Goal: Task Accomplishment & Management: Manage account settings

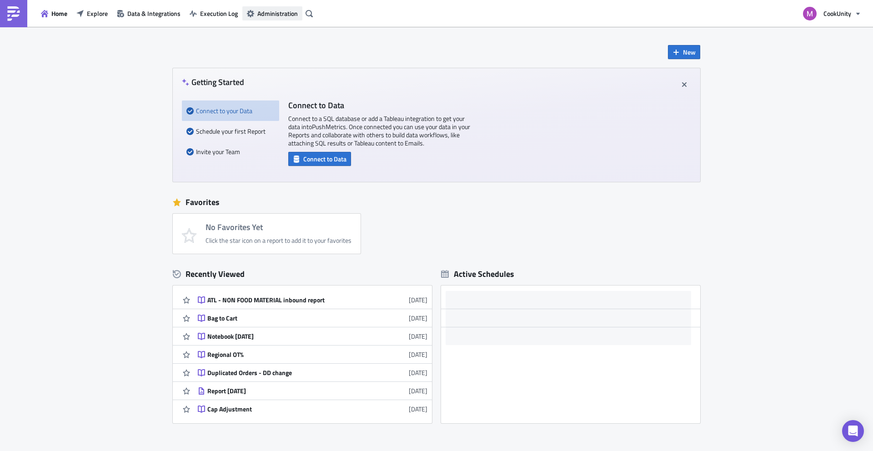
click at [268, 16] on span "Administration" at bounding box center [277, 14] width 40 height 10
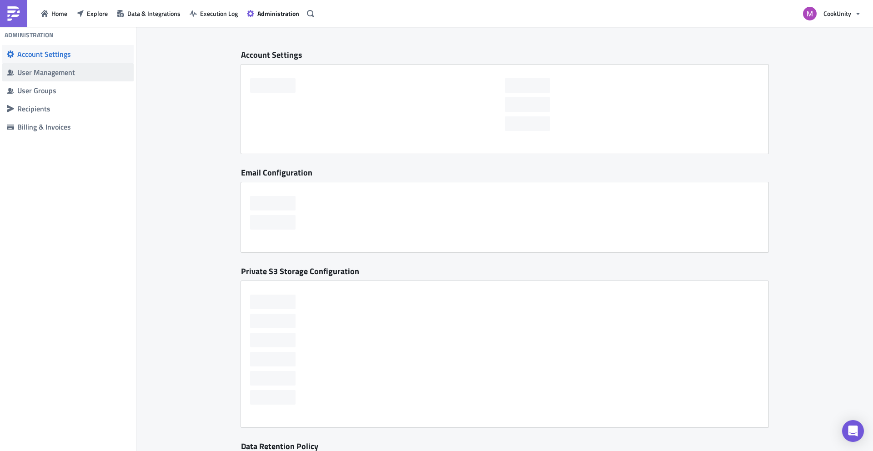
click at [72, 72] on div "User Management" at bounding box center [73, 72] width 112 height 9
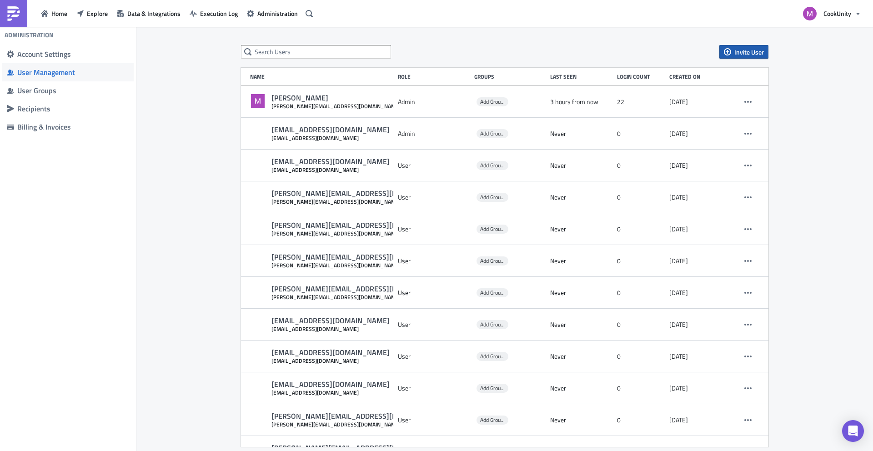
click at [748, 52] on span "Invite User" at bounding box center [749, 52] width 30 height 10
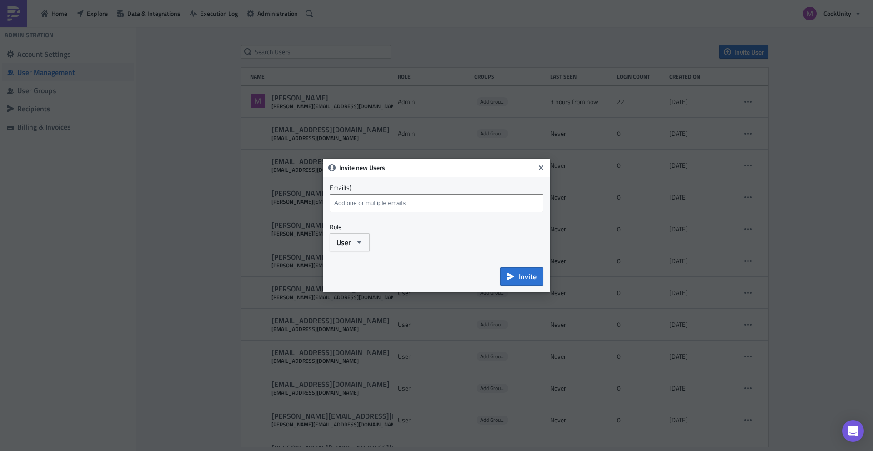
click at [378, 199] on input at bounding box center [437, 203] width 211 height 14
type input "g"
click at [364, 203] on input at bounding box center [437, 203] width 211 height 14
paste input "[EMAIL_ADDRESS][DOMAIN_NAME]"
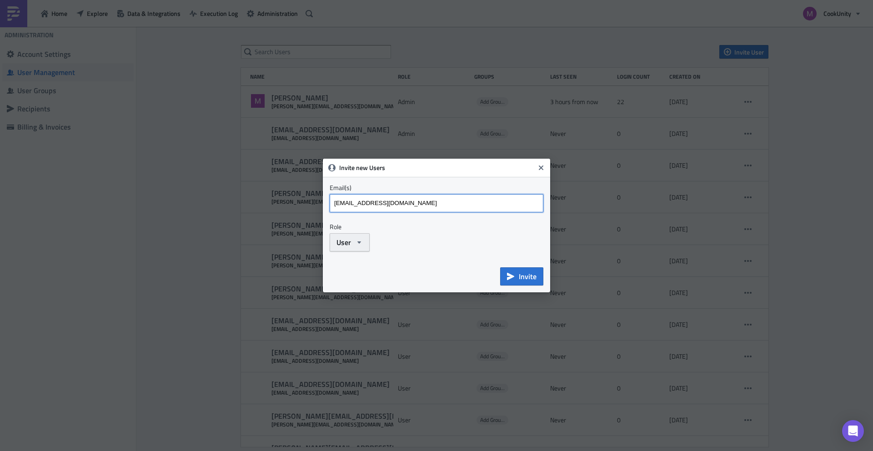
type input "[EMAIL_ADDRESS][DOMAIN_NAME]"
click at [361, 235] on button "User" at bounding box center [349, 242] width 40 height 18
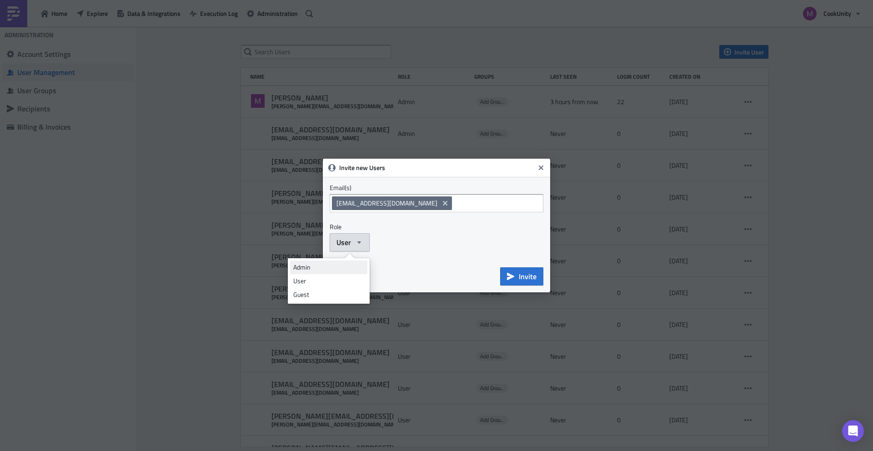
click at [334, 266] on div "Admin" at bounding box center [328, 267] width 71 height 9
click at [513, 273] on icon "button" at bounding box center [510, 276] width 7 height 7
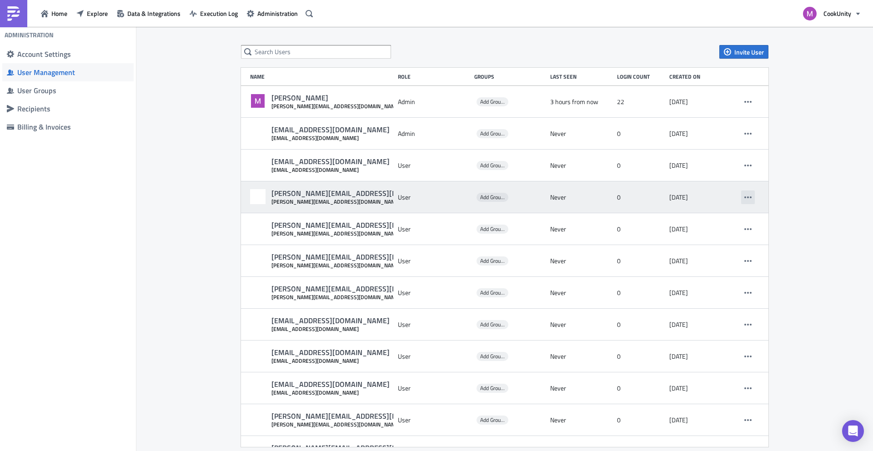
click at [741, 195] on button "button" at bounding box center [748, 197] width 14 height 14
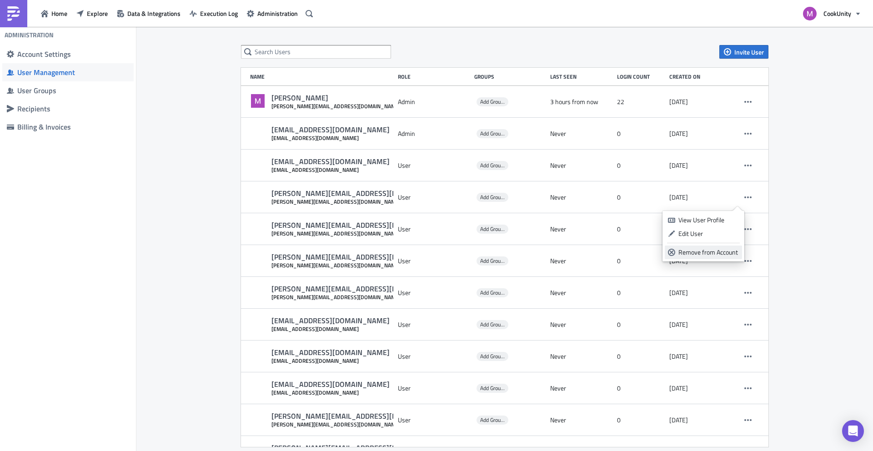
click at [692, 250] on div "Remove from Account" at bounding box center [708, 252] width 60 height 9
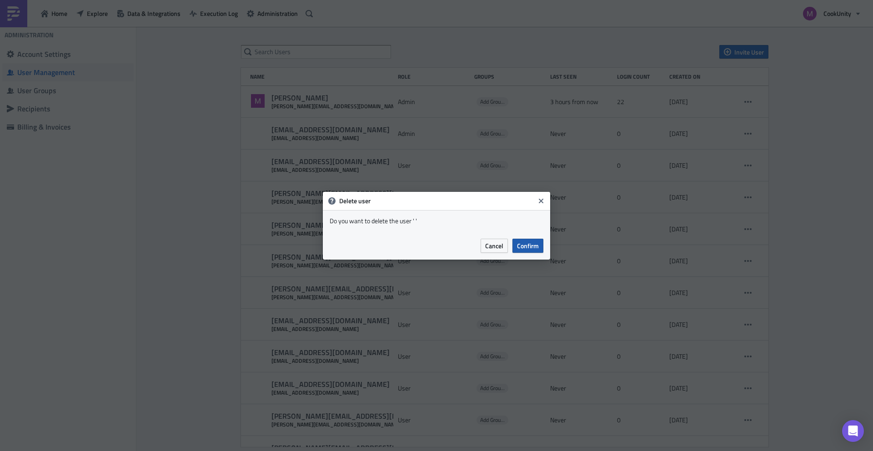
click at [526, 248] on span "Confirm" at bounding box center [528, 246] width 22 height 10
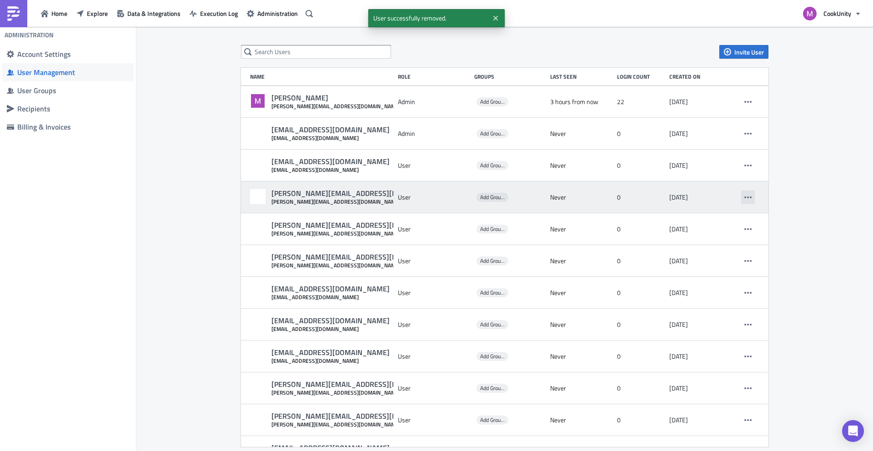
click at [744, 198] on icon "button" at bounding box center [747, 197] width 7 height 7
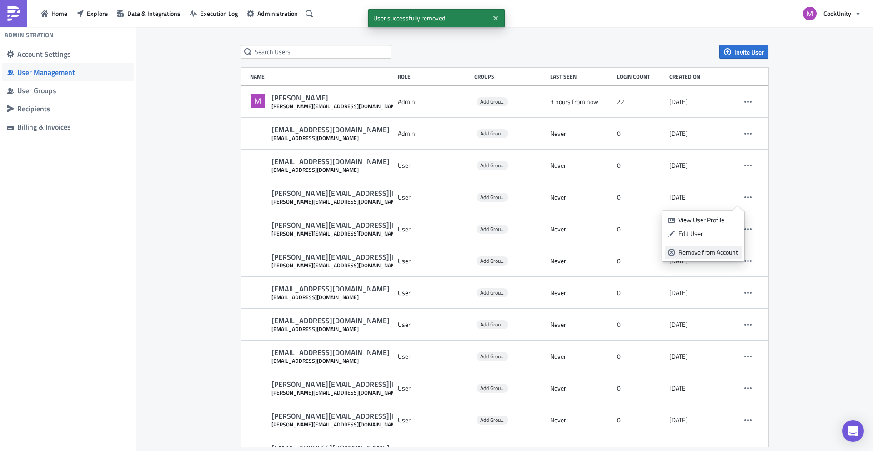
click at [695, 250] on div "Remove from Account" at bounding box center [708, 252] width 60 height 9
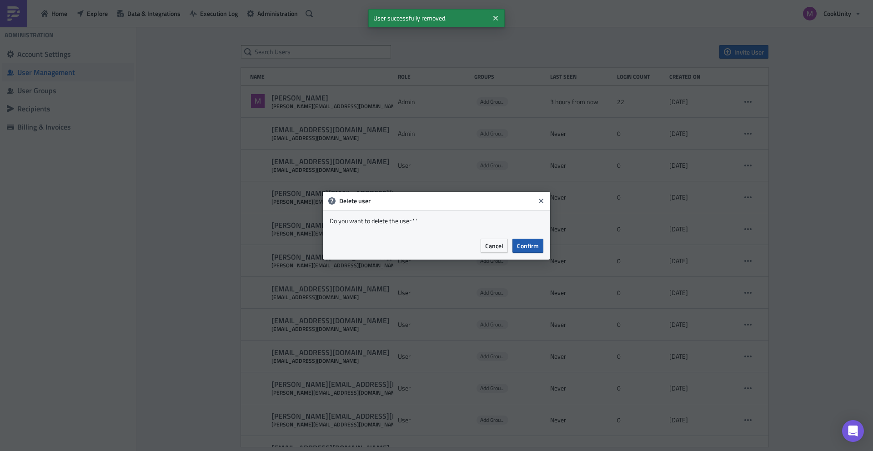
click at [536, 248] on span "Confirm" at bounding box center [528, 246] width 22 height 10
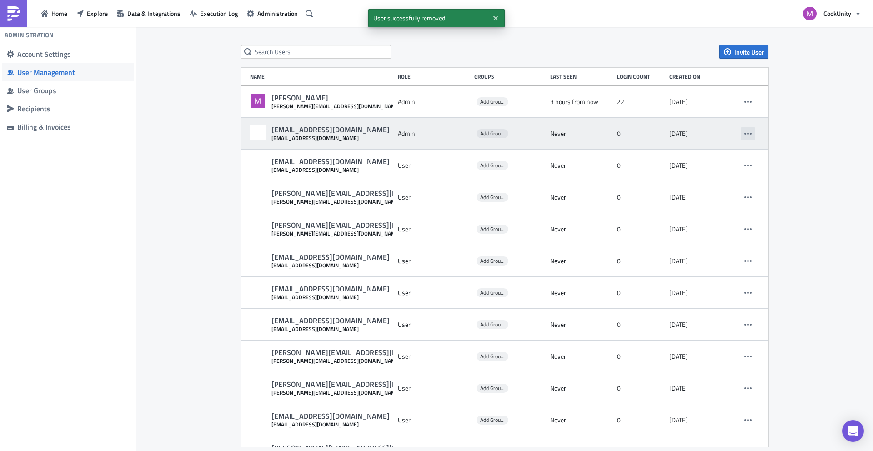
click at [744, 132] on icon "button" at bounding box center [747, 133] width 7 height 7
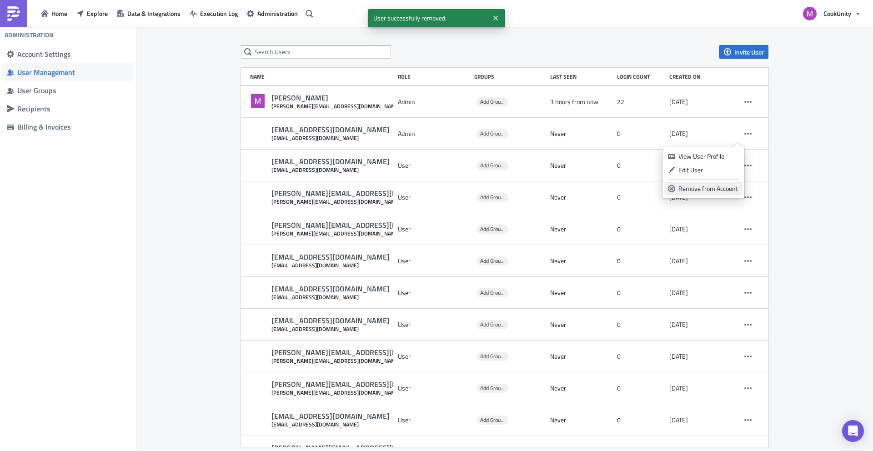
click at [681, 187] on div "Remove from Account" at bounding box center [708, 188] width 60 height 9
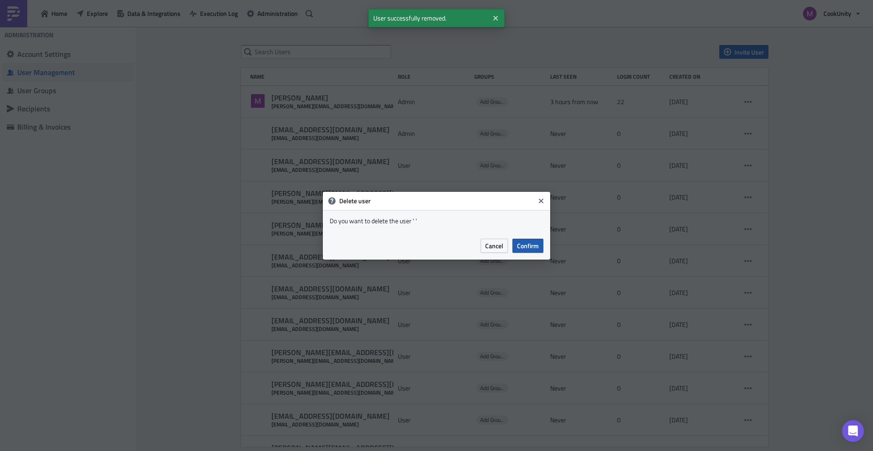
click at [515, 245] on button "Confirm" at bounding box center [527, 246] width 31 height 14
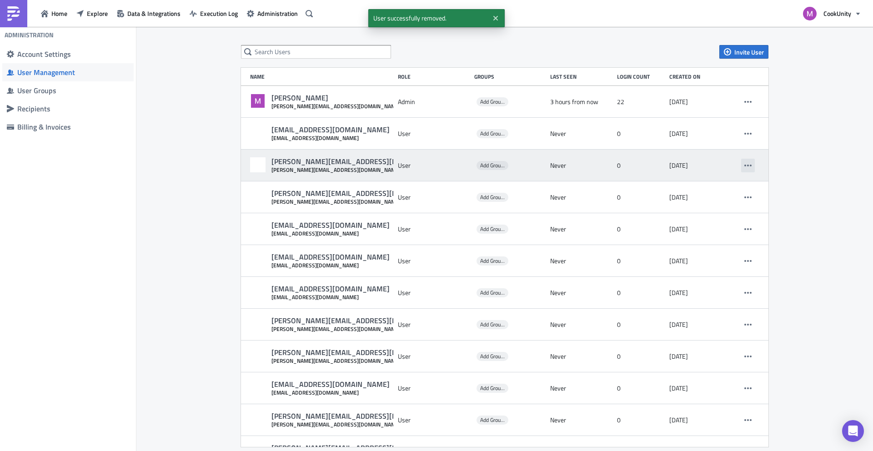
click at [744, 162] on icon "button" at bounding box center [747, 165] width 7 height 7
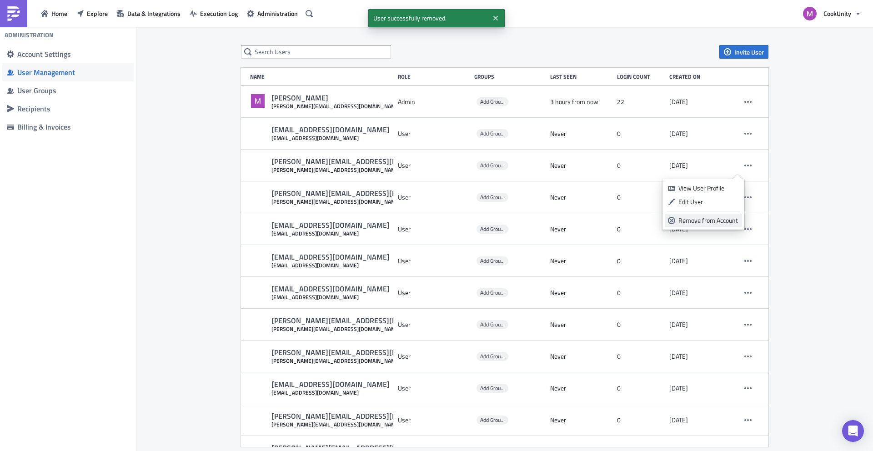
click at [680, 219] on div "Remove from Account" at bounding box center [708, 220] width 60 height 9
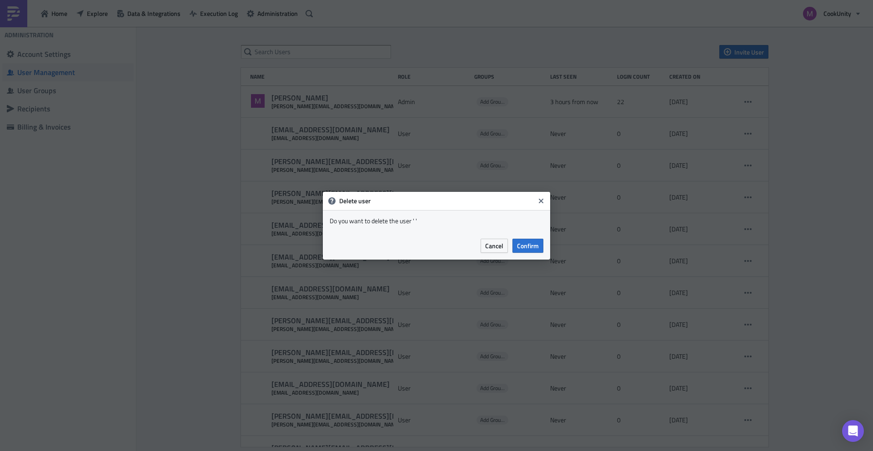
click at [544, 239] on div "Cancel Confirm" at bounding box center [436, 246] width 227 height 28
click at [537, 241] on span "Confirm" at bounding box center [528, 246] width 22 height 10
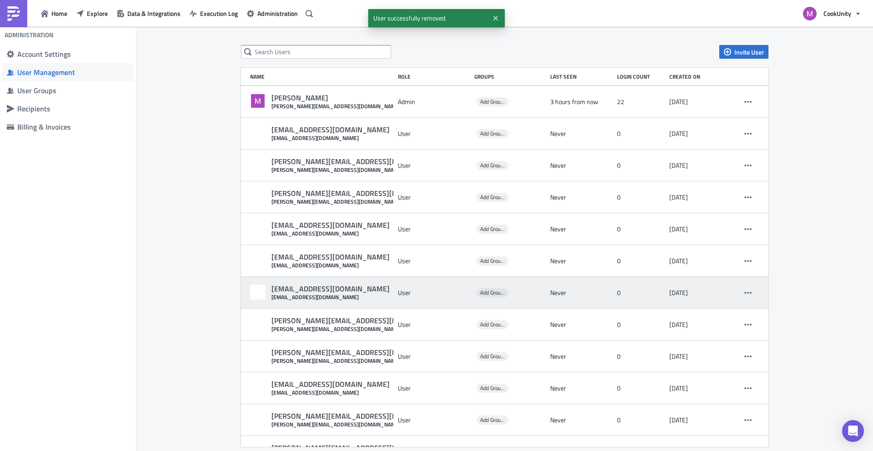
scroll to position [37, 0]
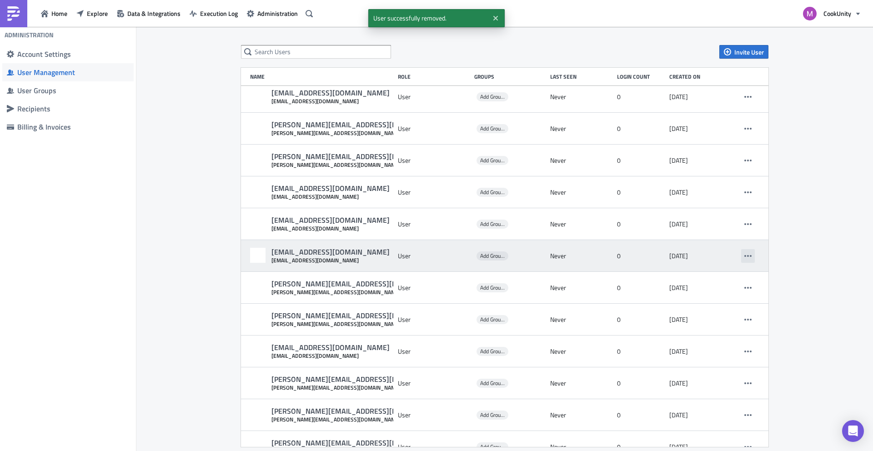
click at [744, 256] on icon "button" at bounding box center [747, 255] width 7 height 7
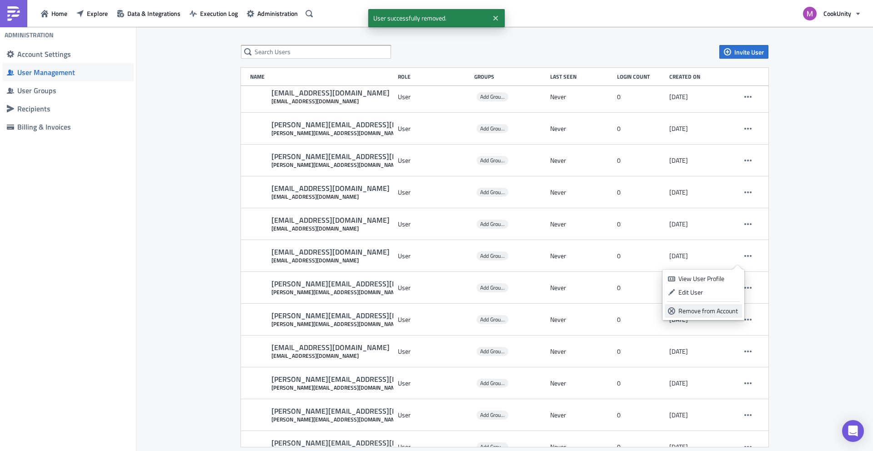
click at [679, 306] on div "Remove from Account" at bounding box center [708, 310] width 60 height 9
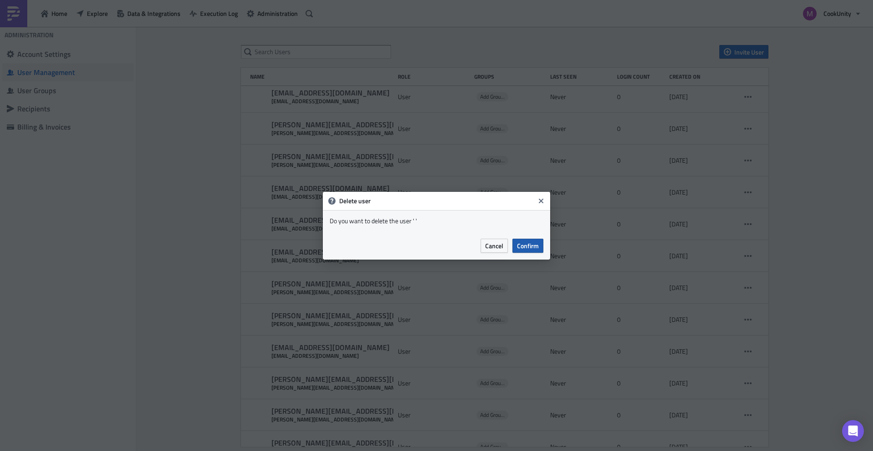
click at [529, 248] on span "Confirm" at bounding box center [528, 246] width 22 height 10
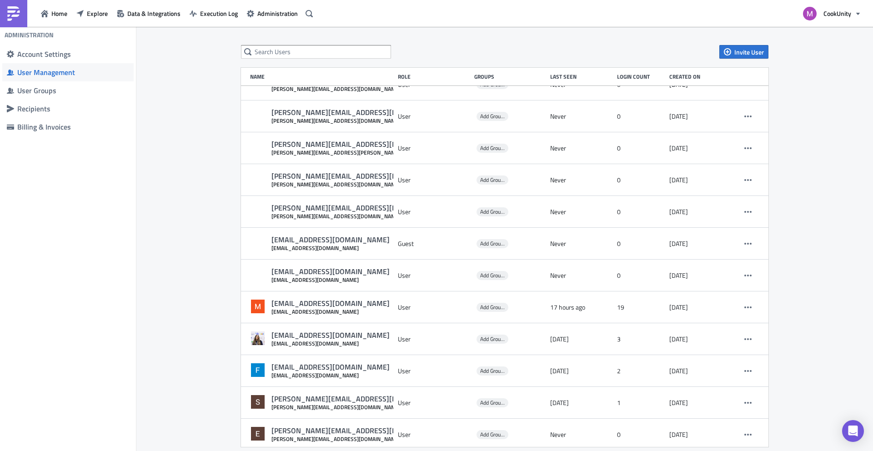
scroll to position [999, 0]
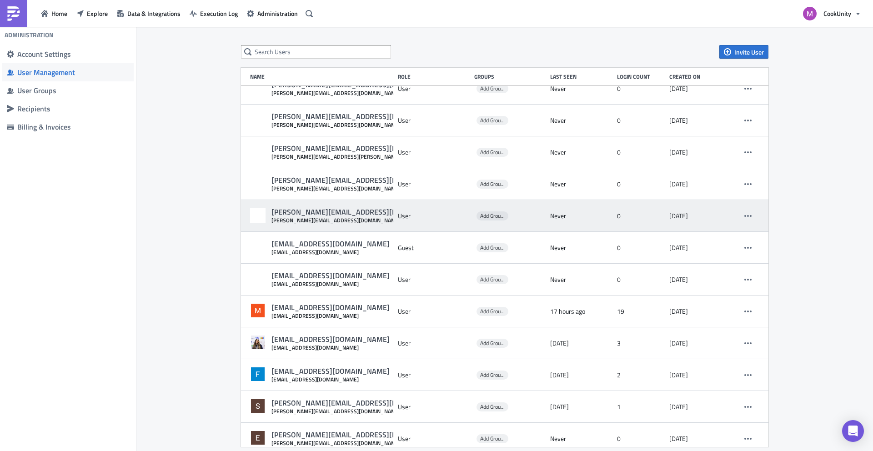
click at [737, 226] on div "[PERSON_NAME][EMAIL_ADDRESS][DOMAIN_NAME] [PERSON_NAME][EMAIL_ADDRESS][DOMAIN_N…" at bounding box center [504, 216] width 527 height 32
click at [744, 219] on icon "button" at bounding box center [747, 215] width 7 height 7
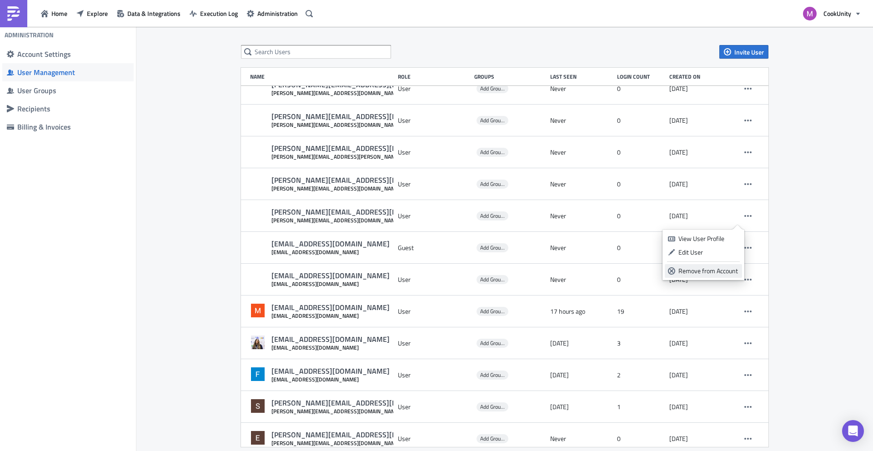
click at [688, 265] on link "Remove from Account" at bounding box center [702, 271] width 77 height 14
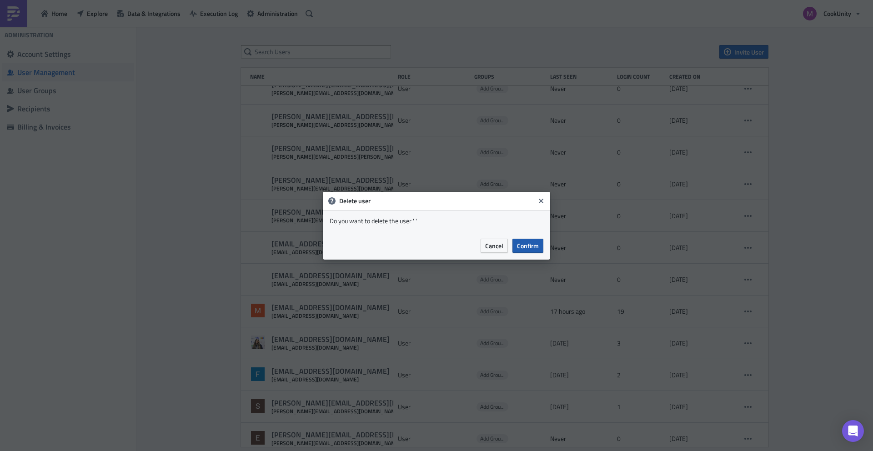
click at [519, 248] on span "Confirm" at bounding box center [528, 246] width 22 height 10
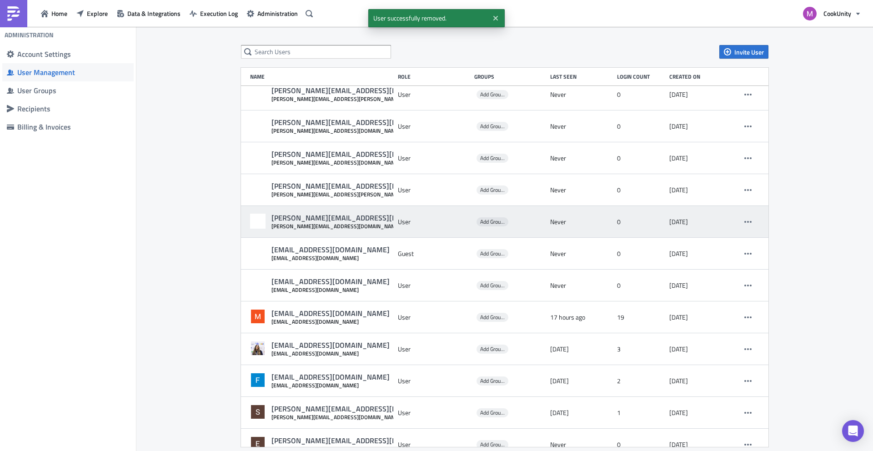
scroll to position [924, 0]
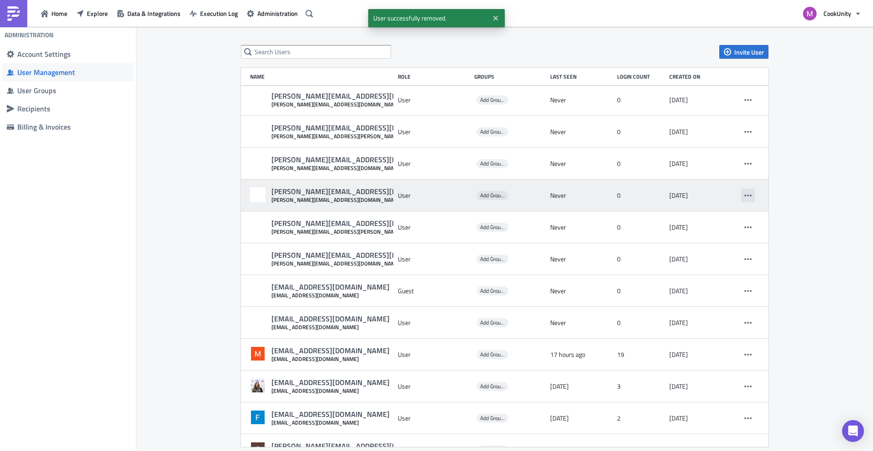
click at [742, 192] on button "button" at bounding box center [748, 196] width 14 height 14
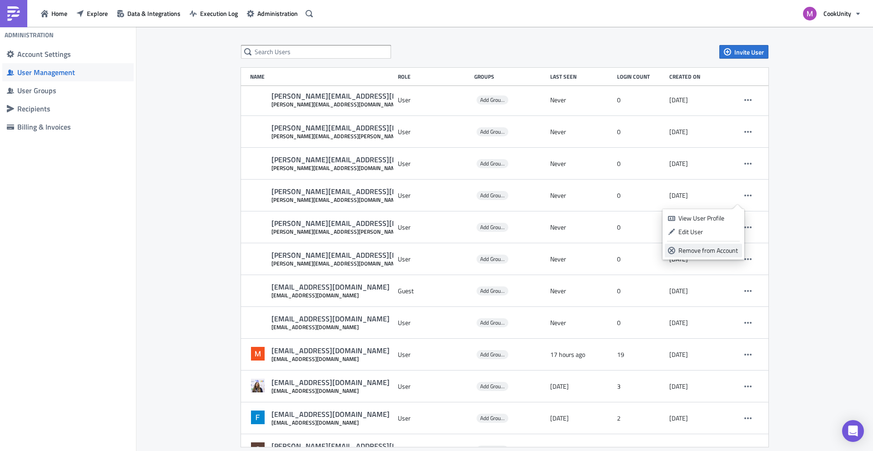
click at [678, 247] on div "Remove from Account" at bounding box center [708, 250] width 60 height 9
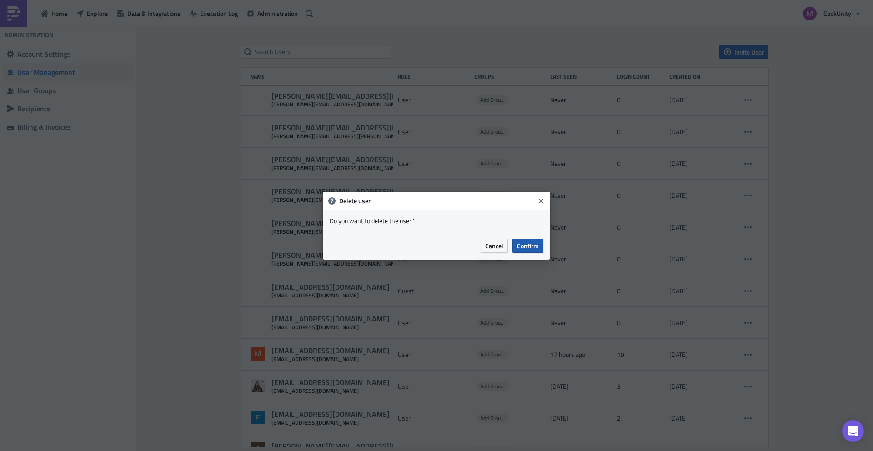
click at [516, 245] on button "Confirm" at bounding box center [527, 246] width 31 height 14
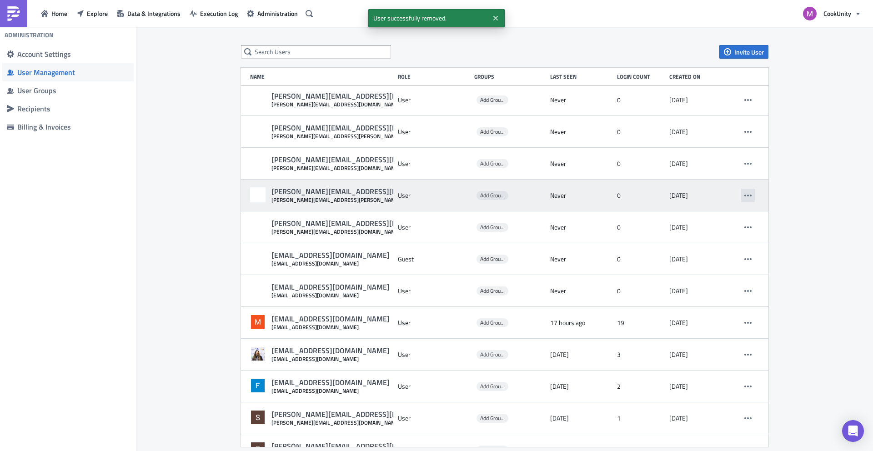
click at [741, 194] on button "button" at bounding box center [748, 196] width 14 height 14
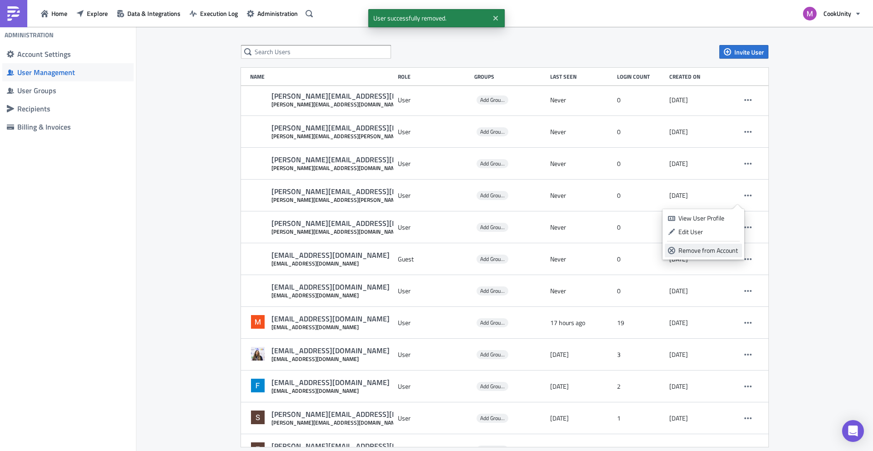
click at [677, 248] on link "Remove from Account" at bounding box center [702, 251] width 77 height 14
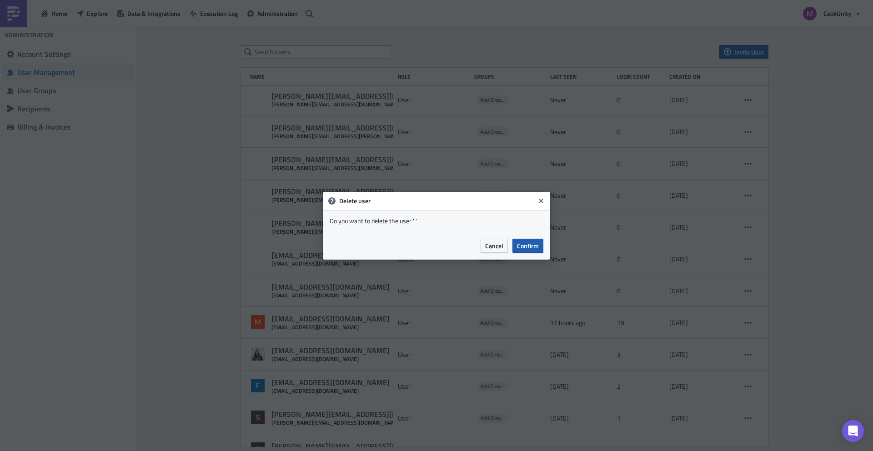
click at [526, 244] on span "Confirm" at bounding box center [528, 246] width 22 height 10
